Goal: Find specific page/section: Find specific page/section

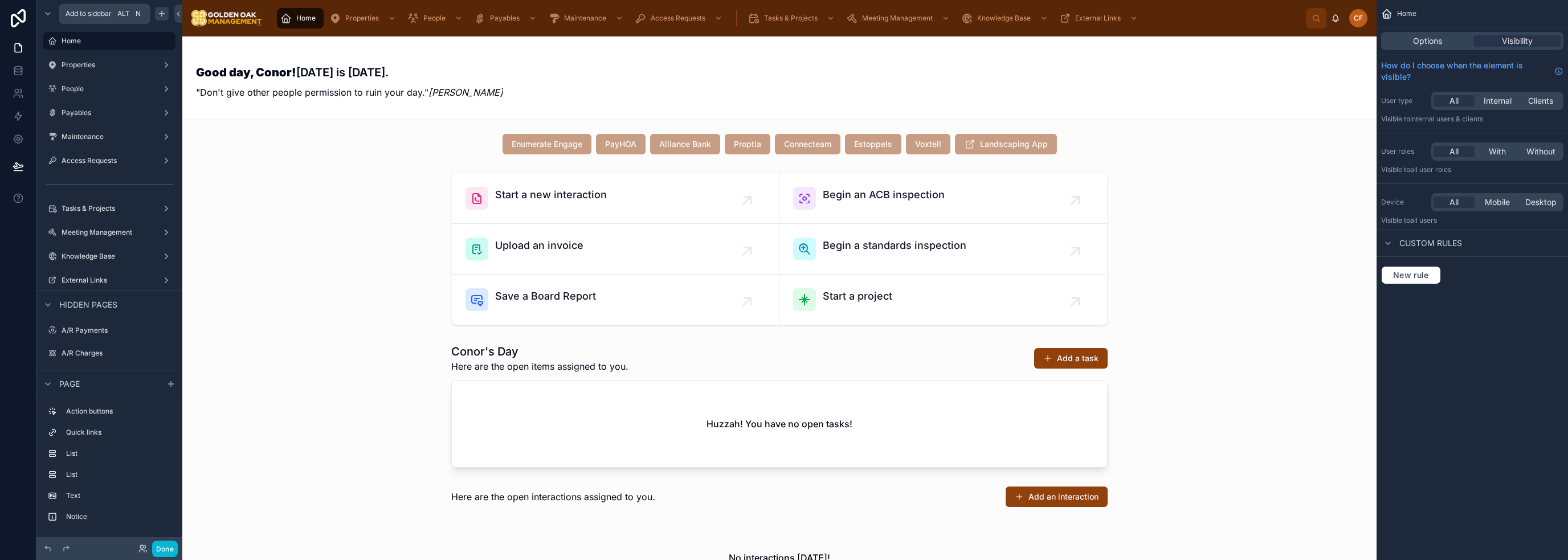
click at [167, 13] on div "scrollable content" at bounding box center [162, 13] width 14 height 14
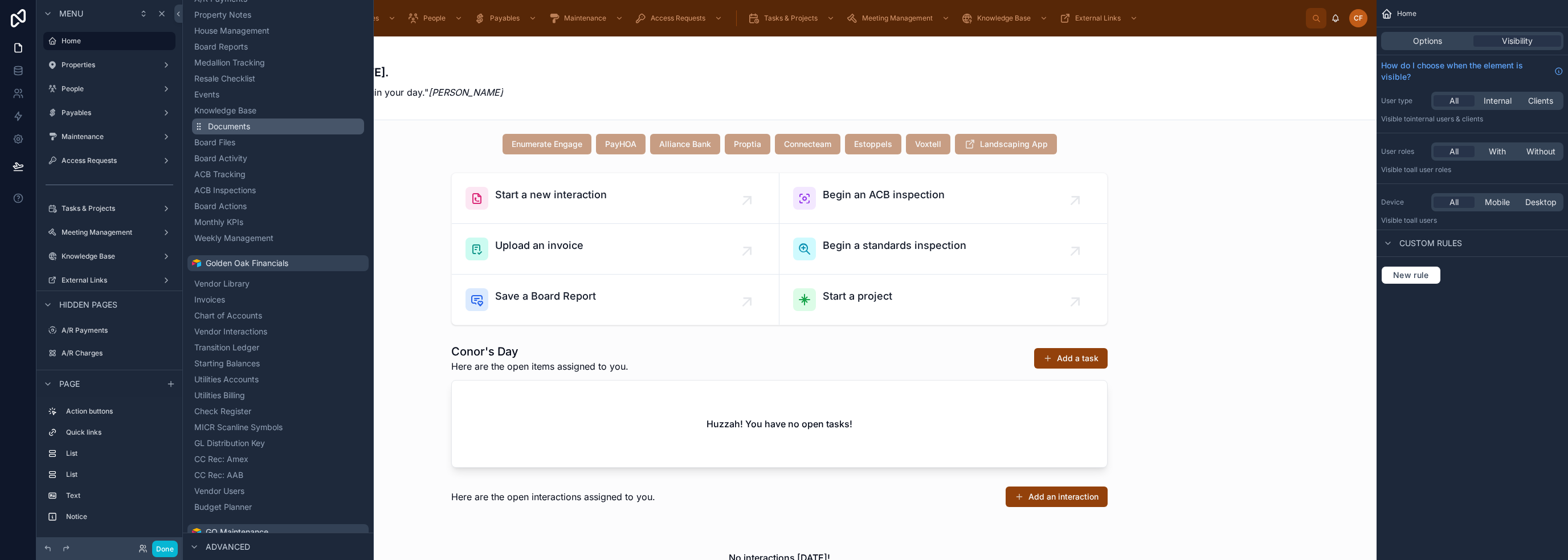
scroll to position [399, 0]
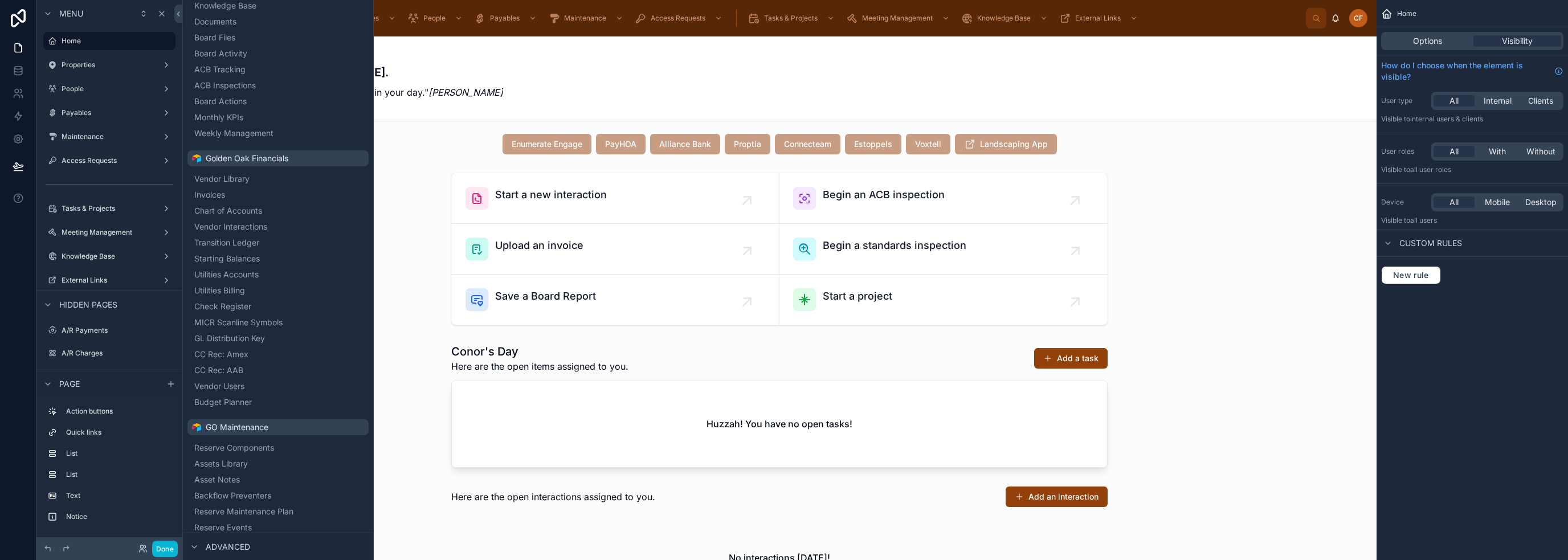
click at [531, 82] on div "Good day, Conor! Today is 9/11/2025. "Don't give other people permission to rui…" at bounding box center [779, 78] width 1167 height 56
click at [85, 42] on label "Home" at bounding box center [107, 41] width 91 height 9
click at [20, 15] on icon at bounding box center [17, 18] width 23 height 18
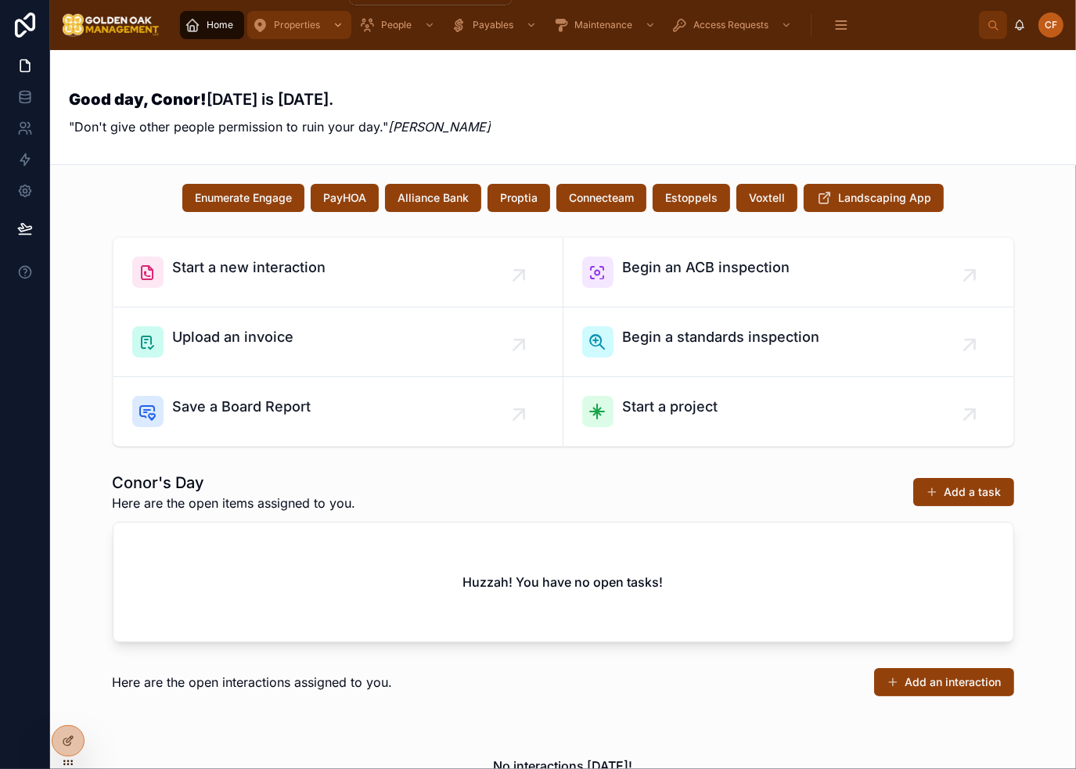
click at [336, 23] on icon "scrollable content" at bounding box center [338, 25] width 11 height 11
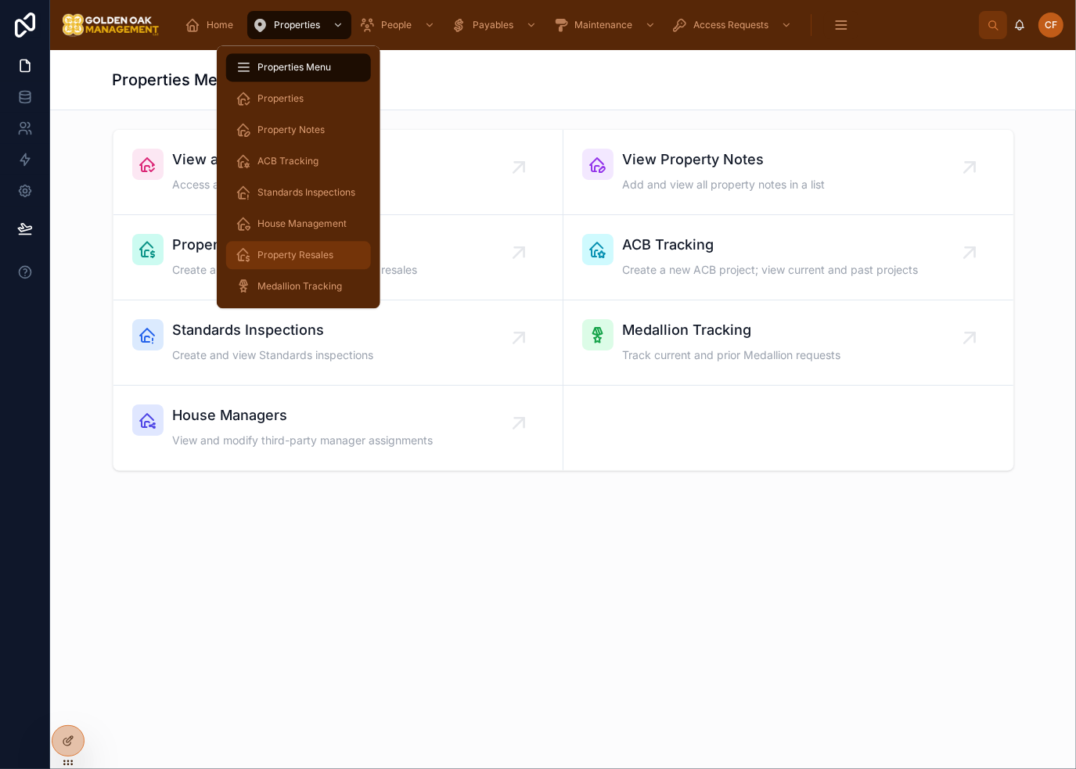
click at [321, 257] on span "Property Resales" at bounding box center [296, 255] width 76 height 13
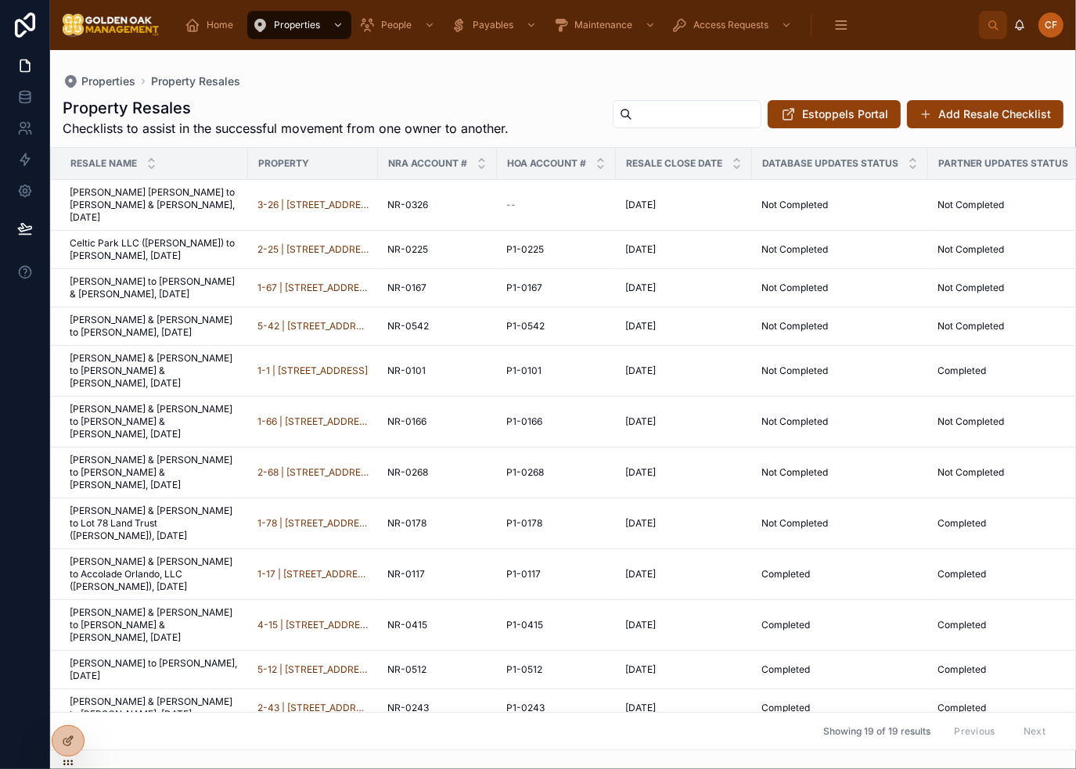
click at [526, 81] on div "Properties Property Resales" at bounding box center [563, 81] width 1001 height 13
